Goal: Find specific page/section: Find specific page/section

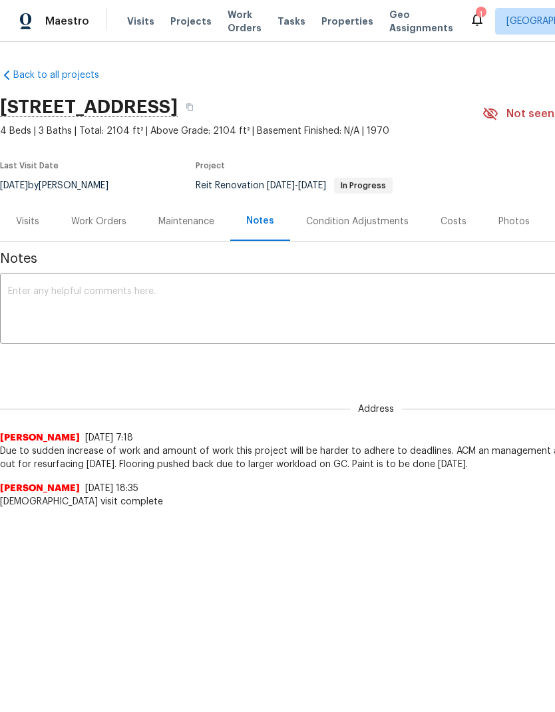
click at [98, 218] on div "Work Orders" at bounding box center [98, 221] width 55 height 13
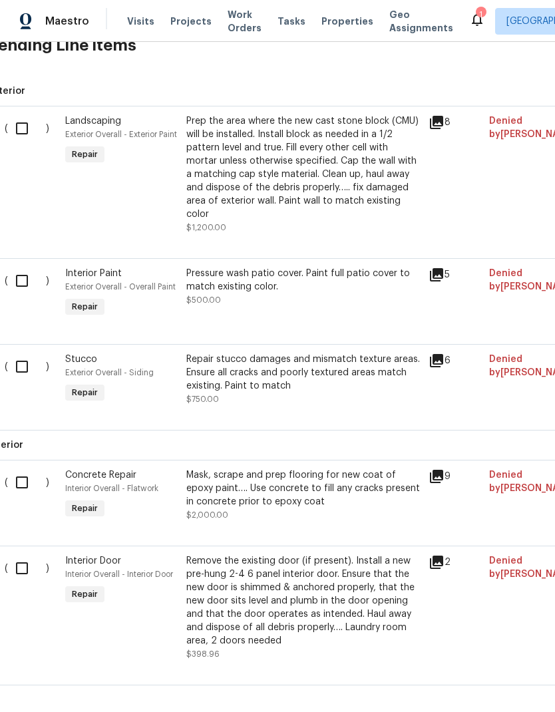
scroll to position [19, 0]
click at [434, 354] on icon at bounding box center [436, 360] width 13 height 13
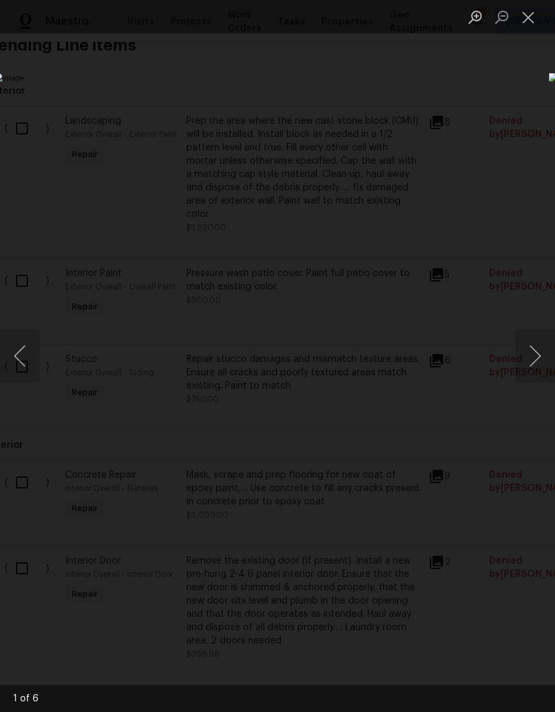
click at [523, 359] on button "Next image" at bounding box center [535, 355] width 40 height 53
click at [523, 363] on button "Next image" at bounding box center [535, 355] width 40 height 53
click at [525, 363] on button "Next image" at bounding box center [535, 355] width 40 height 53
click at [525, 362] on button "Next image" at bounding box center [535, 355] width 40 height 53
click at [525, 364] on button "Next image" at bounding box center [535, 355] width 40 height 53
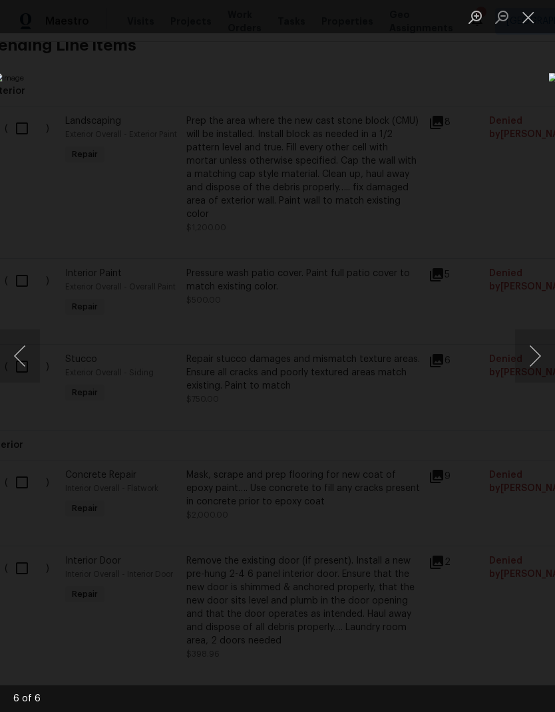
click at [527, 350] on button "Next image" at bounding box center [535, 355] width 40 height 53
click at [519, 360] on button "Next image" at bounding box center [535, 355] width 40 height 53
click at [524, 362] on button "Next image" at bounding box center [535, 355] width 40 height 53
click at [525, 357] on button "Next image" at bounding box center [535, 355] width 40 height 53
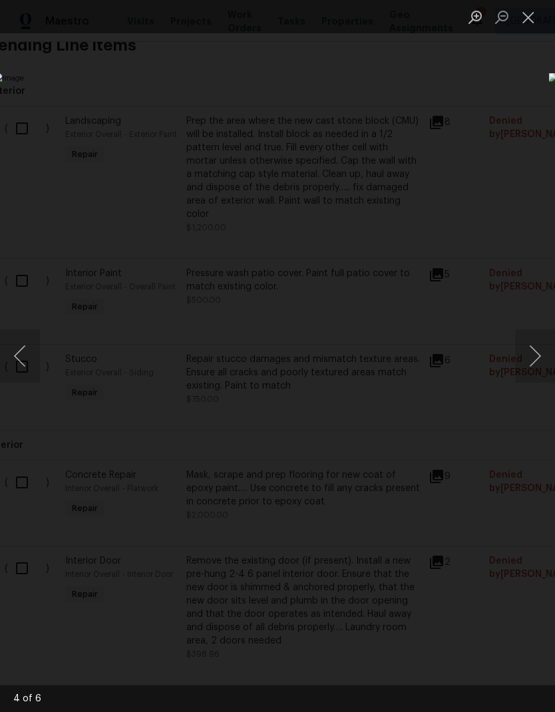
click at [468, 53] on div "Lightbox" at bounding box center [277, 356] width 555 height 712
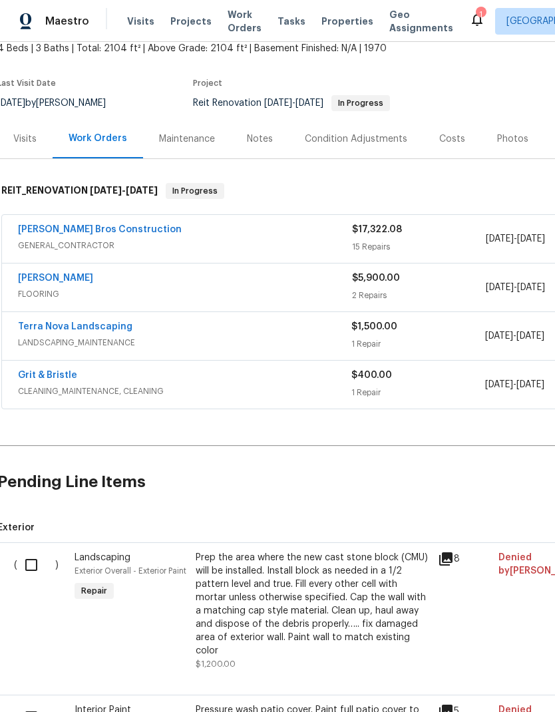
scroll to position [82, 5]
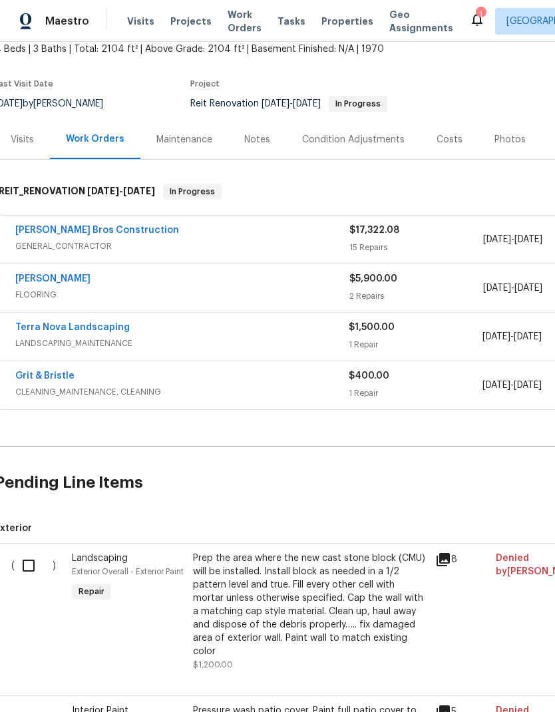
click at [165, 223] on div "[PERSON_NAME] Bros Construction" at bounding box center [182, 231] width 334 height 16
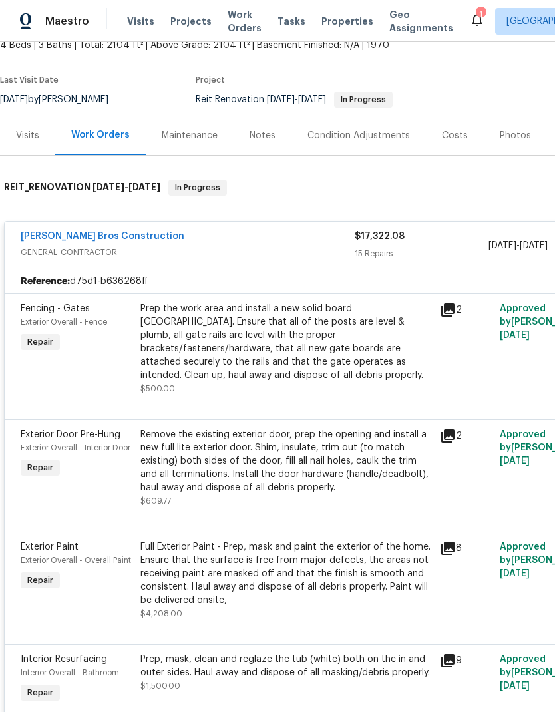
scroll to position [87, 0]
